Goal: Use online tool/utility: Utilize a website feature to perform a specific function

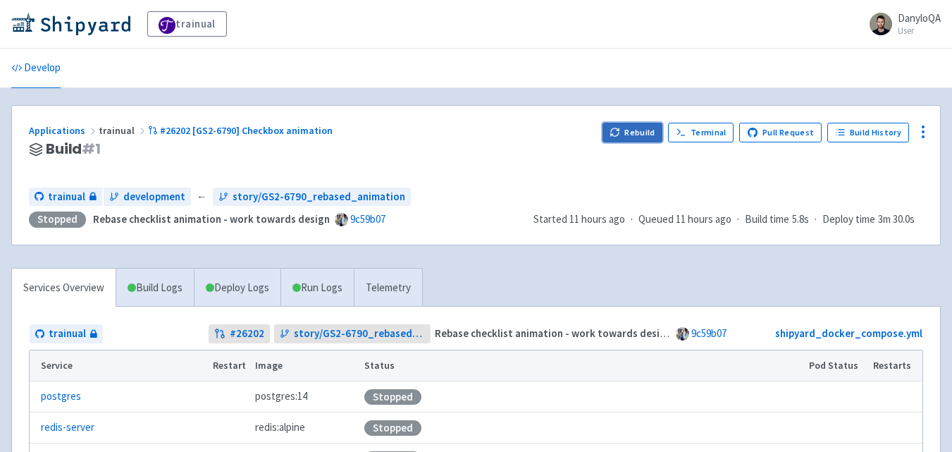
click at [628, 134] on button "Rebuild" at bounding box center [633, 133] width 61 height 20
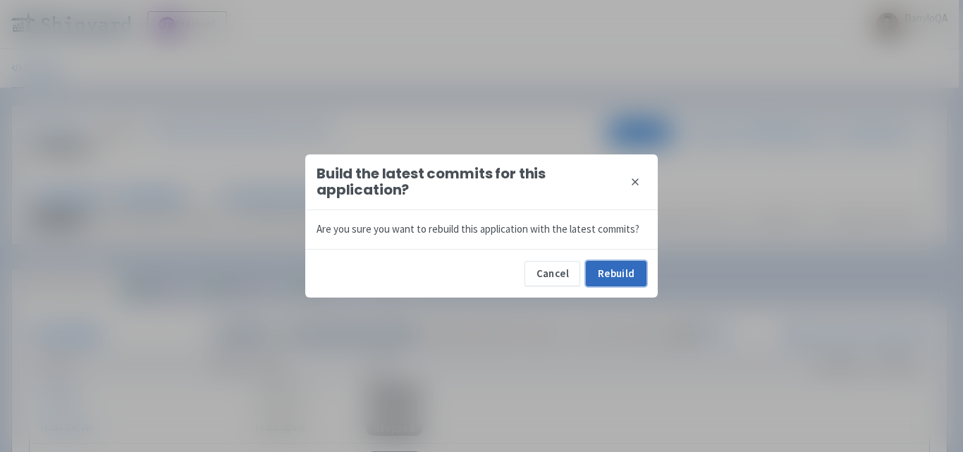
click at [612, 275] on button "Rebuild" at bounding box center [616, 273] width 61 height 25
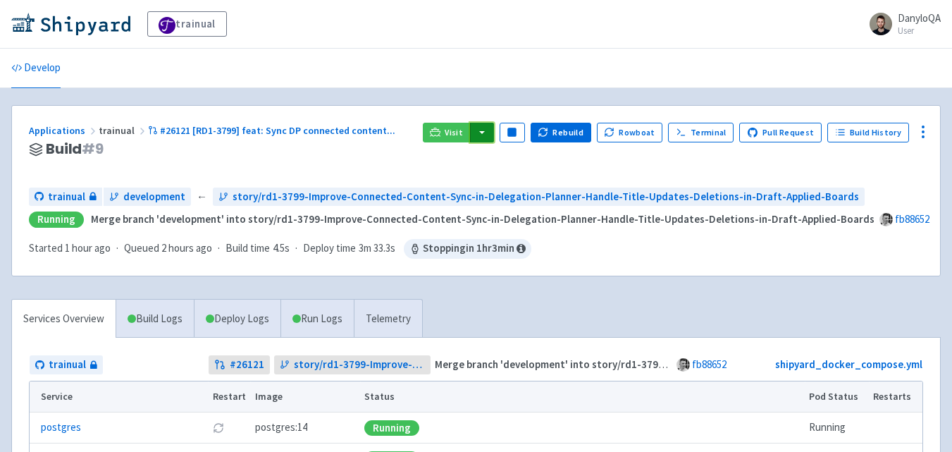
click at [490, 132] on button "button" at bounding box center [482, 133] width 24 height 20
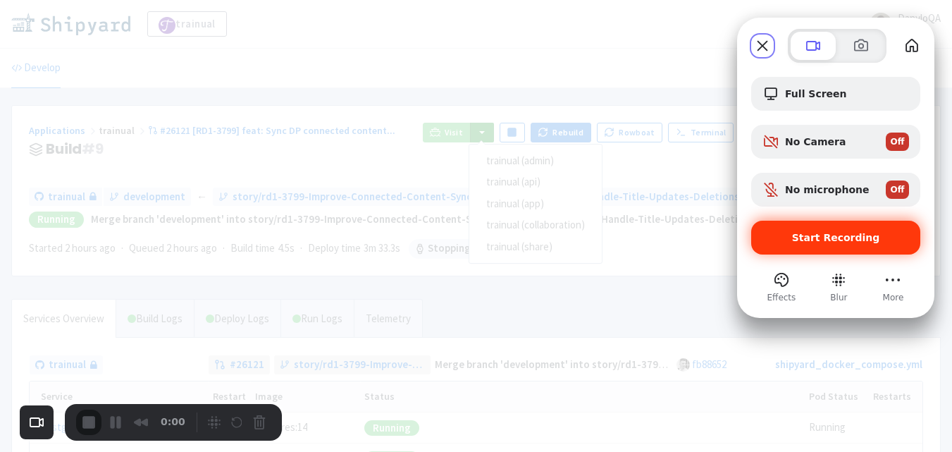
click at [768, 235] on span "Start Recording" at bounding box center [835, 237] width 147 height 11
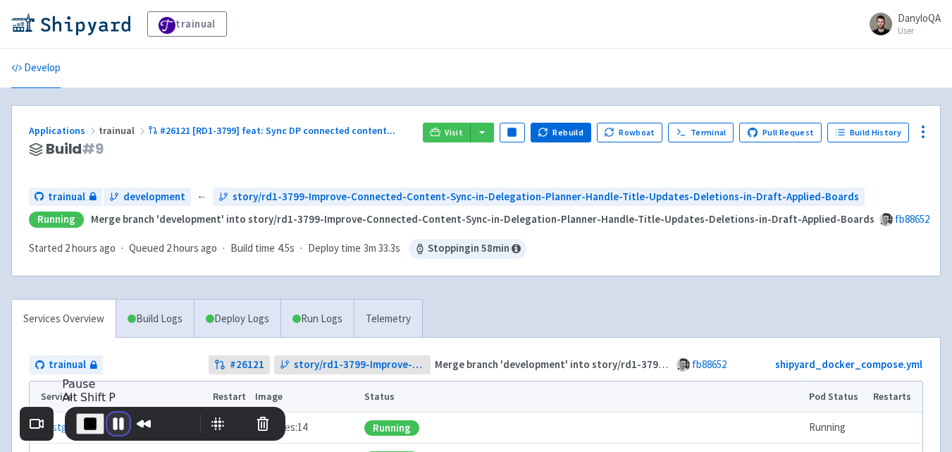
click at [110, 420] on button "Pause Recording" at bounding box center [118, 423] width 23 height 23
click at [87, 424] on button "End Recording" at bounding box center [87, 423] width 23 height 23
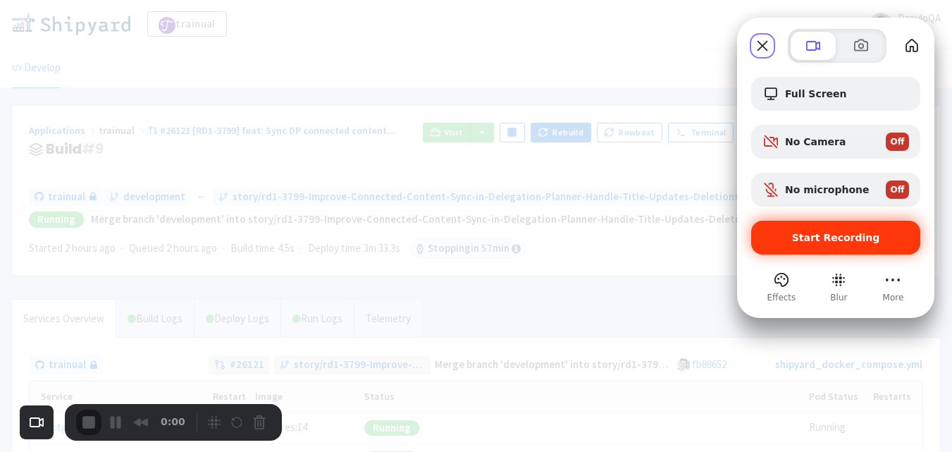
click at [804, 227] on div "Start Recording" at bounding box center [835, 238] width 169 height 34
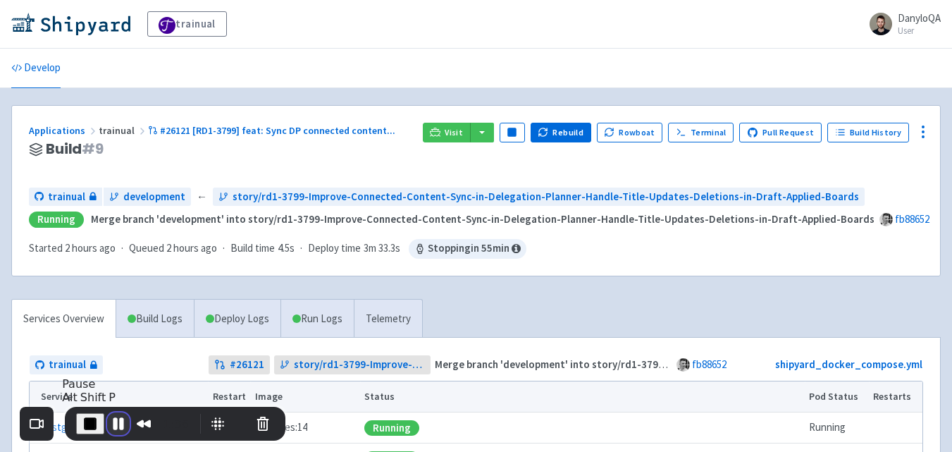
click at [118, 421] on button "Pause Recording" at bounding box center [118, 423] width 23 height 23
click at [90, 421] on button "End Recording" at bounding box center [87, 423] width 23 height 23
